Goal: Navigation & Orientation: Find specific page/section

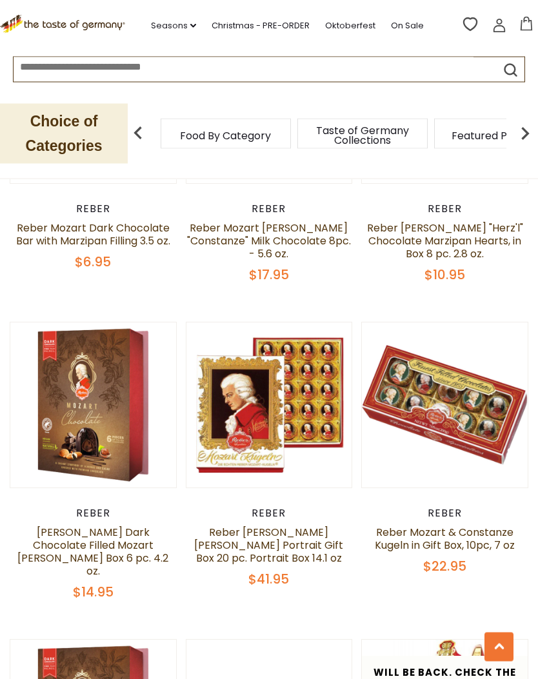
scroll to position [1507, 0]
click at [121, 133] on span "Food By Category" at bounding box center [75, 136] width 91 height 10
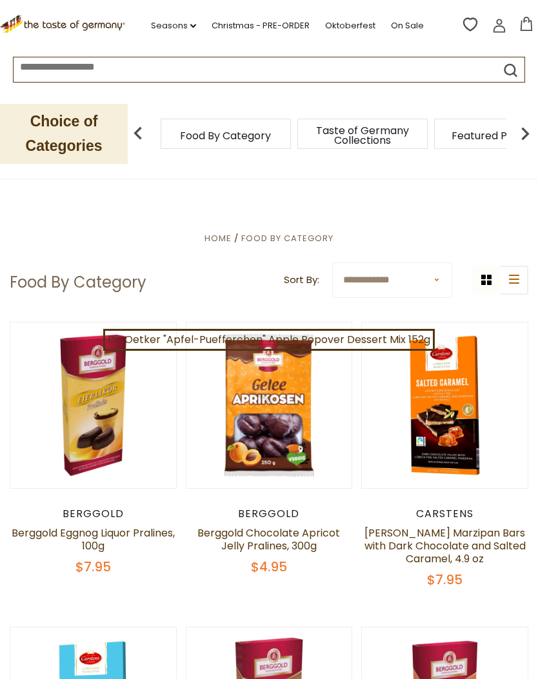
click at [452, 137] on span "Featured Products" at bounding box center [499, 136] width 95 height 10
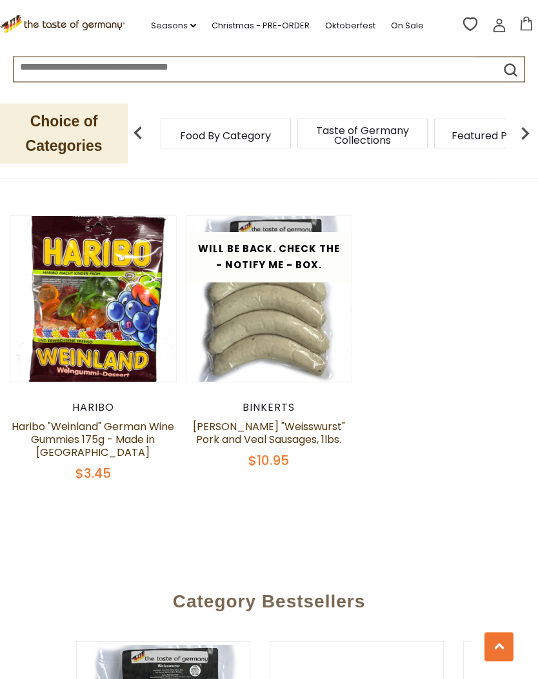
scroll to position [1336, 0]
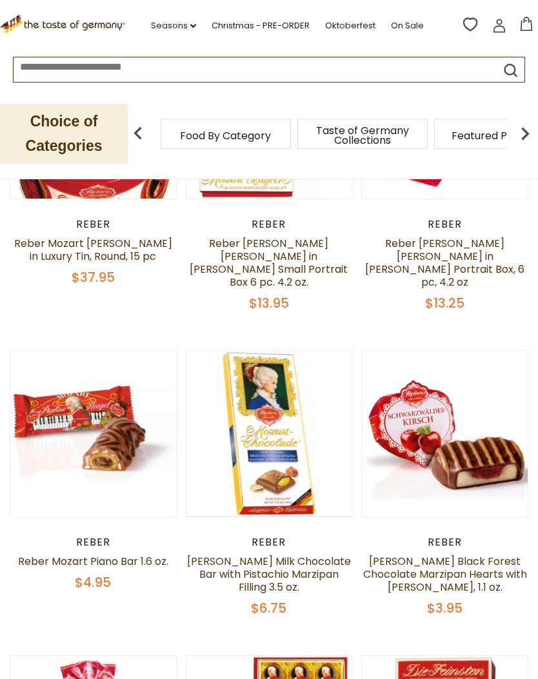
scroll to position [257, 0]
